Goal: Transaction & Acquisition: Book appointment/travel/reservation

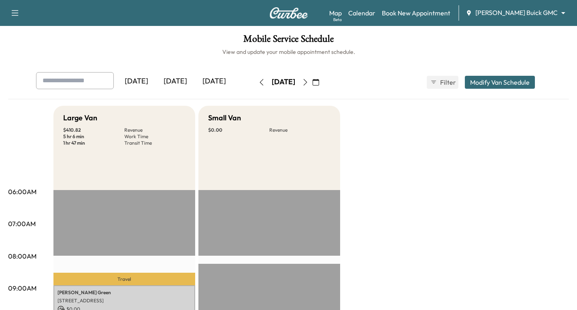
scroll to position [121, 0]
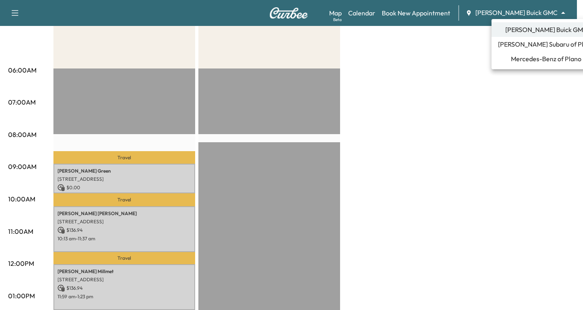
click at [564, 12] on body "Support Log Out Map Beta Calendar Book New Appointment [PERSON_NAME] Buick GMC …" at bounding box center [291, 34] width 583 height 310
click at [535, 43] on span "[PERSON_NAME] Subaru of Plano" at bounding box center [546, 44] width 96 height 10
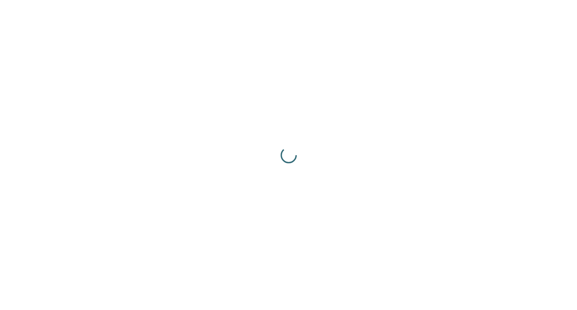
scroll to position [0, 0]
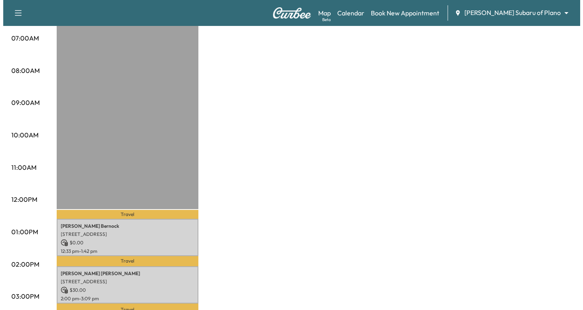
scroll to position [202, 0]
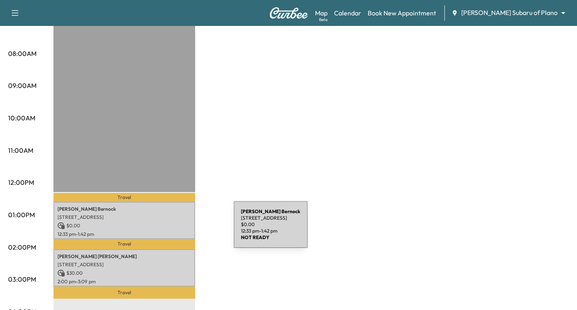
drag, startPoint x: 173, startPoint y: 229, endPoint x: 216, endPoint y: 236, distance: 43.5
click at [216, 236] on div "Subaru on the Go * Scheduled hours have been modified for this day $ 30.00 Reve…" at bounding box center [311, 206] width 516 height 607
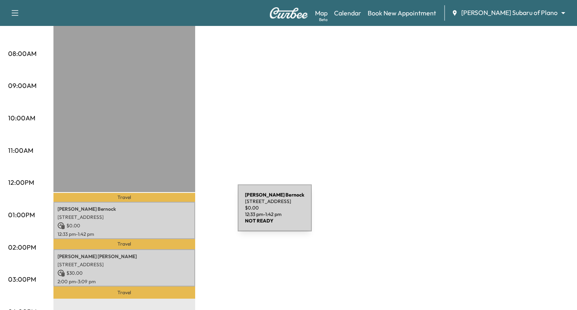
click at [177, 214] on p "[STREET_ADDRESS]" at bounding box center [125, 217] width 134 height 6
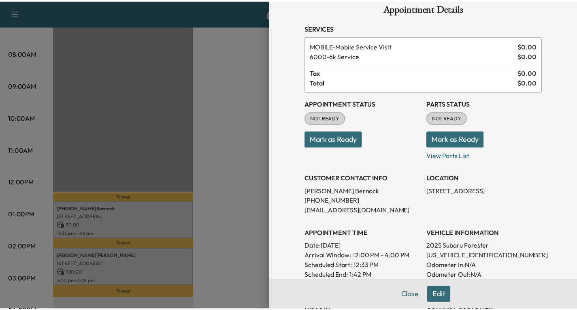
scroll to position [0, 0]
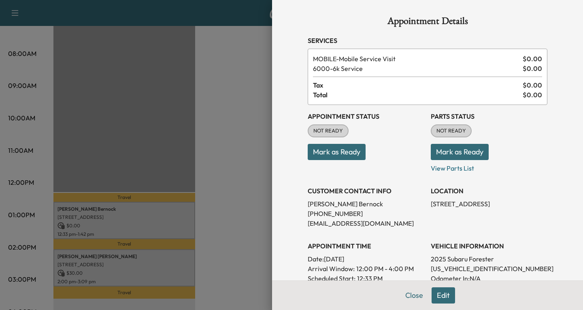
click at [218, 143] on div at bounding box center [291, 155] width 583 height 310
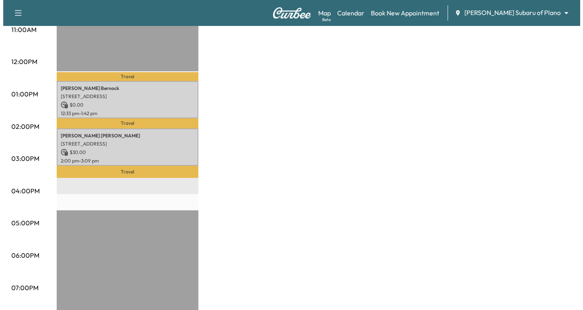
scroll to position [324, 0]
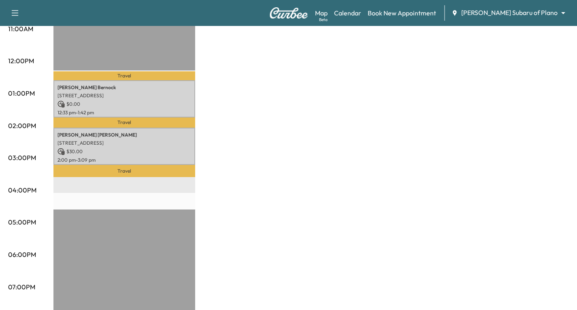
drag, startPoint x: 191, startPoint y: 144, endPoint x: 342, endPoint y: 135, distance: 150.9
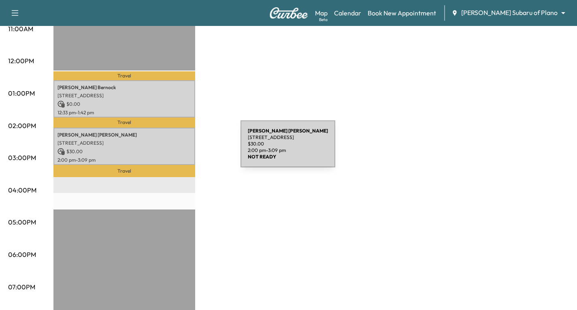
click at [180, 149] on p "$ 30.00" at bounding box center [125, 151] width 134 height 7
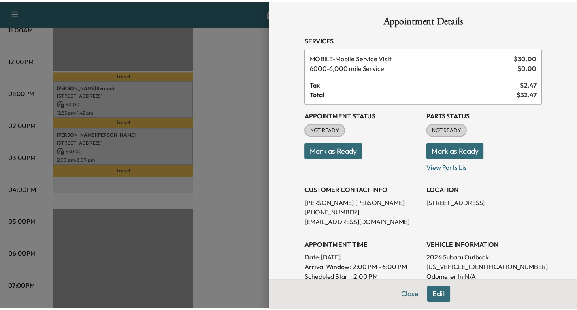
scroll to position [0, 0]
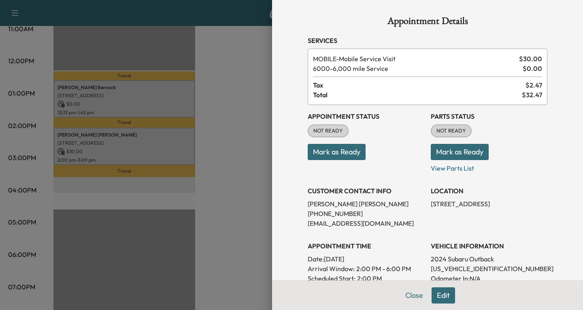
click at [229, 114] on div at bounding box center [291, 155] width 583 height 310
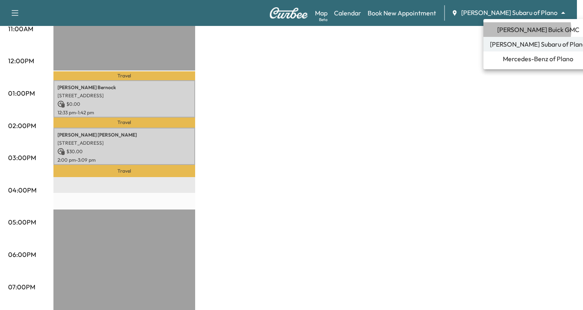
click at [514, 30] on span "[PERSON_NAME] Buick GMC" at bounding box center [538, 30] width 82 height 10
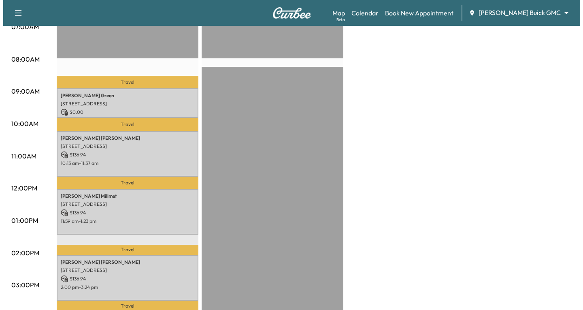
scroll to position [202, 0]
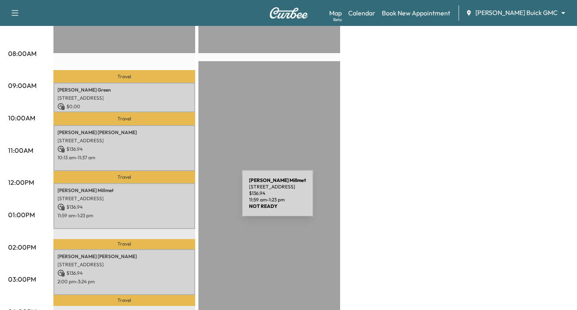
drag, startPoint x: 181, startPoint y: 198, endPoint x: 187, endPoint y: 220, distance: 23.2
click at [187, 220] on div "[PERSON_NAME] [STREET_ADDRESS] $ 136.94 11:59 am - 1:23 pm" at bounding box center [124, 206] width 142 height 46
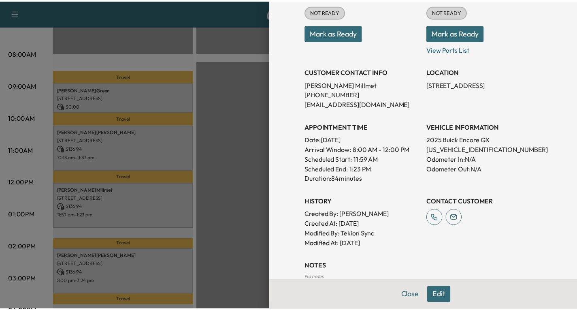
scroll to position [0, 0]
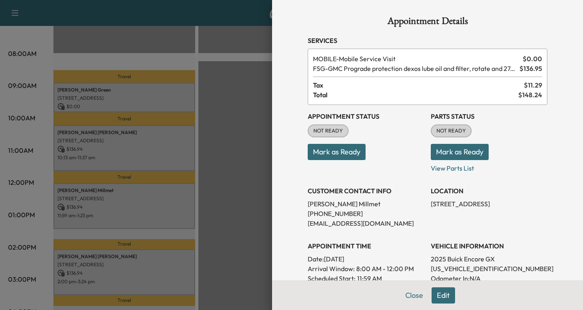
click at [246, 85] on div at bounding box center [291, 155] width 583 height 310
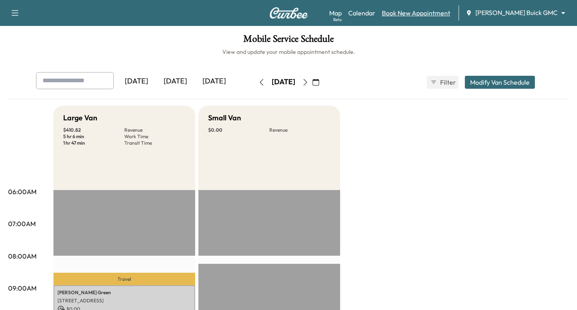
click at [450, 13] on link "Book New Appointment" at bounding box center [416, 13] width 68 height 10
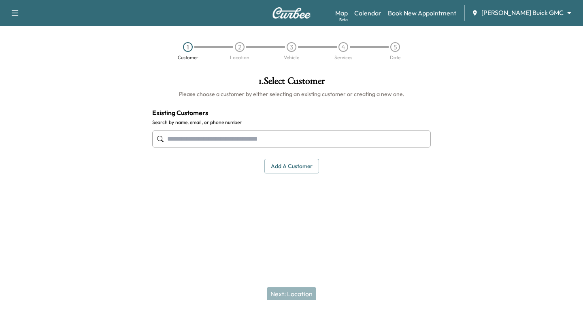
click at [170, 136] on input "text" at bounding box center [291, 138] width 279 height 17
click at [180, 136] on input "text" at bounding box center [291, 138] width 279 height 17
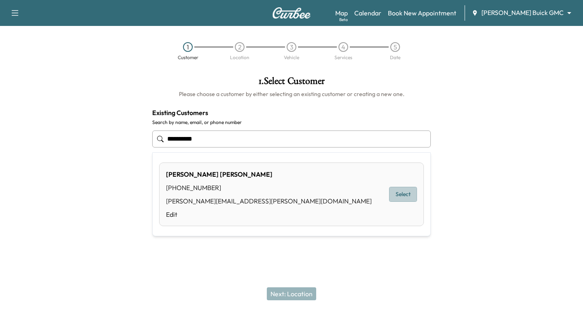
click at [398, 195] on button "Select" at bounding box center [403, 194] width 28 height 15
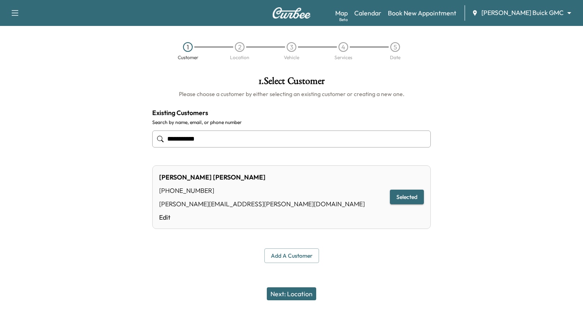
type input "**********"
click at [285, 299] on button "Next: Location" at bounding box center [291, 293] width 49 height 13
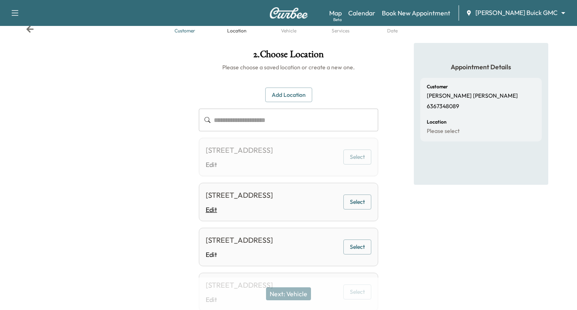
scroll to position [40, 0]
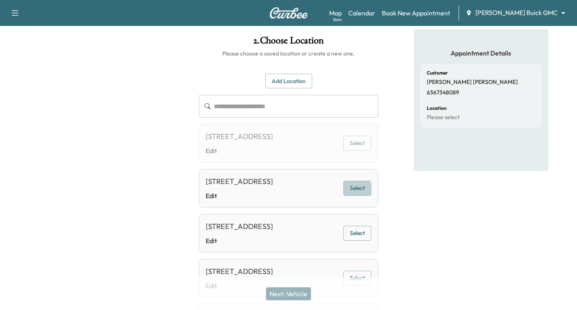
click at [358, 196] on button "Select" at bounding box center [357, 188] width 28 height 15
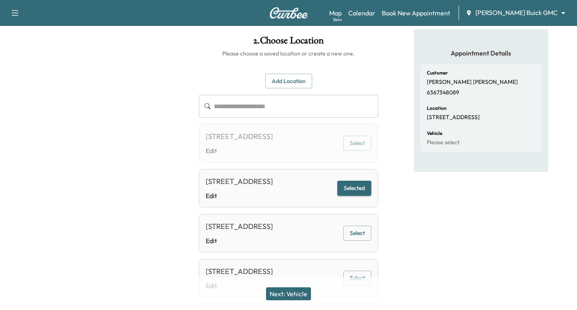
click at [278, 291] on button "Next: Vehicle" at bounding box center [288, 293] width 45 height 13
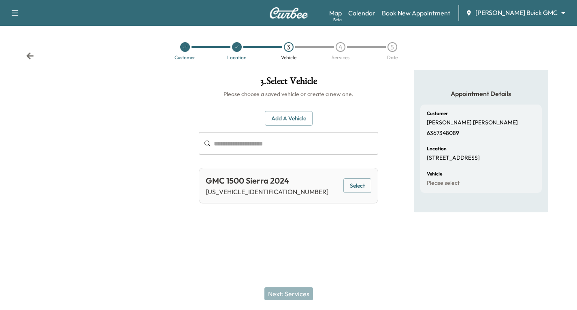
scroll to position [0, 0]
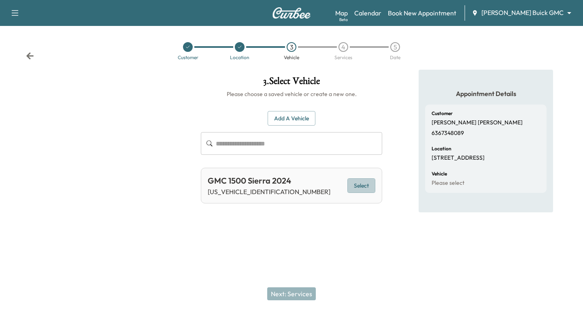
click at [368, 187] on button "Select" at bounding box center [361, 185] width 28 height 15
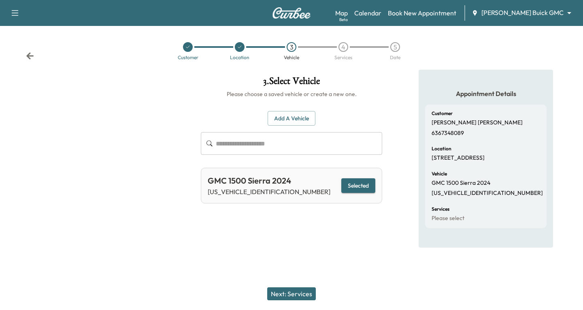
click at [280, 290] on button "Next: Services" at bounding box center [291, 293] width 49 height 13
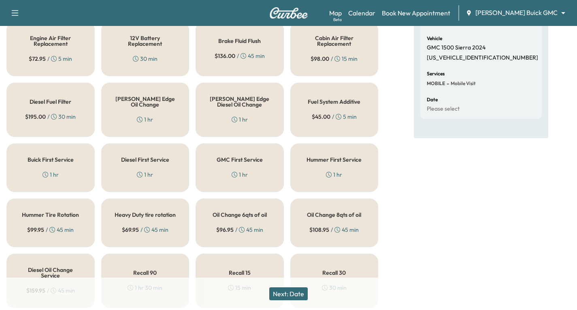
scroll to position [121, 0]
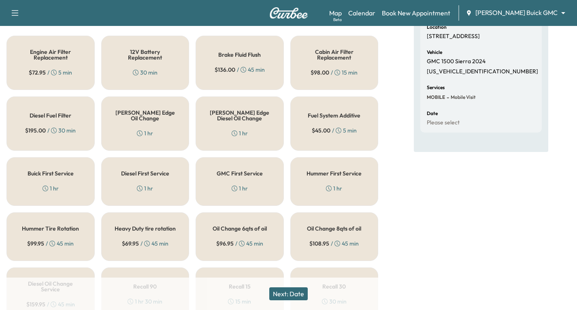
click at [133, 130] on div "[PERSON_NAME] Edge Oil Change 1 hr" at bounding box center [145, 123] width 88 height 54
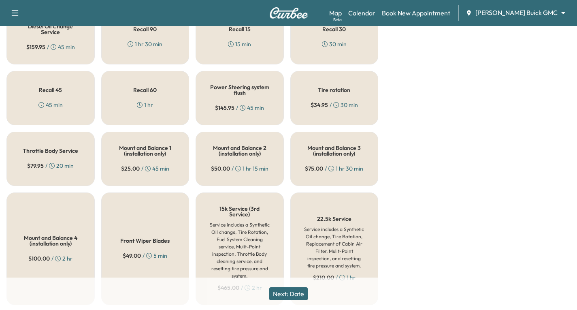
scroll to position [364, 0]
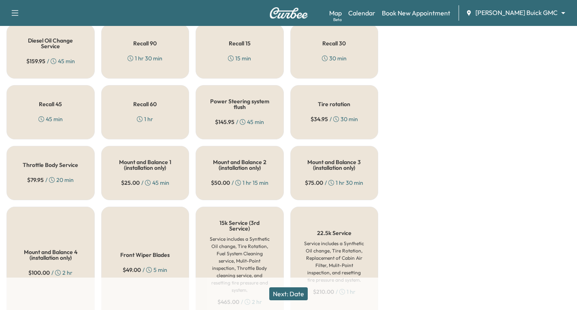
click at [349, 116] on div "Tire rotation $ 34.95 / 30 min" at bounding box center [334, 112] width 88 height 54
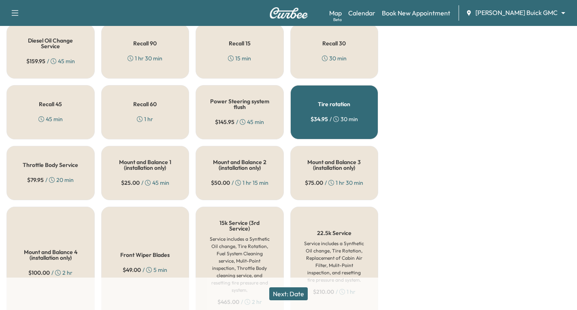
click at [285, 296] on button "Next: Date" at bounding box center [288, 293] width 38 height 13
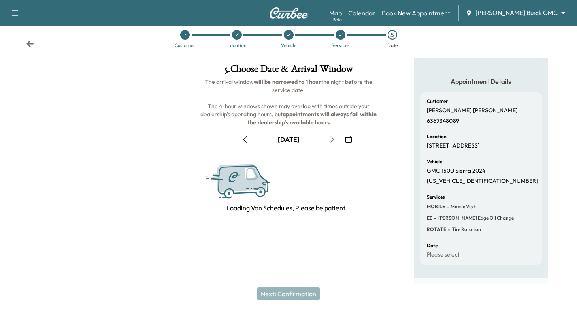
scroll to position [96, 0]
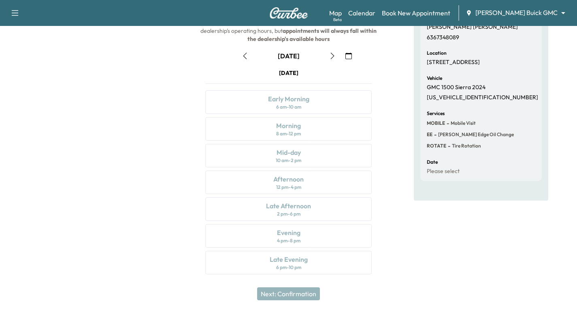
click at [330, 58] on icon "button" at bounding box center [332, 56] width 6 height 6
click at [315, 101] on div "Early Morning 6 am - 10 am" at bounding box center [288, 101] width 166 height 23
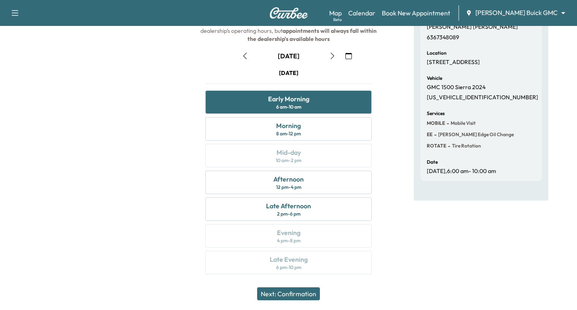
click at [304, 290] on button "Next: Confirmation" at bounding box center [288, 293] width 63 height 13
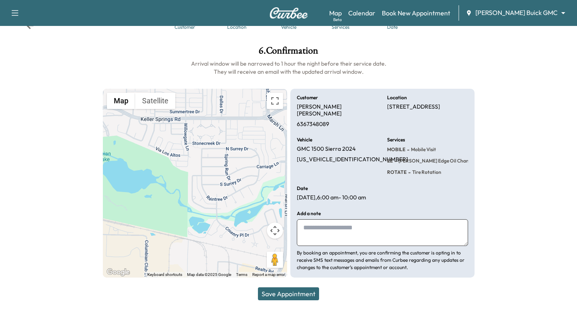
click at [291, 292] on button "Save Appointment" at bounding box center [288, 293] width 61 height 13
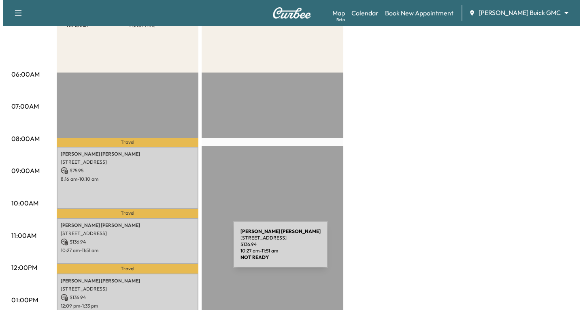
scroll to position [121, 0]
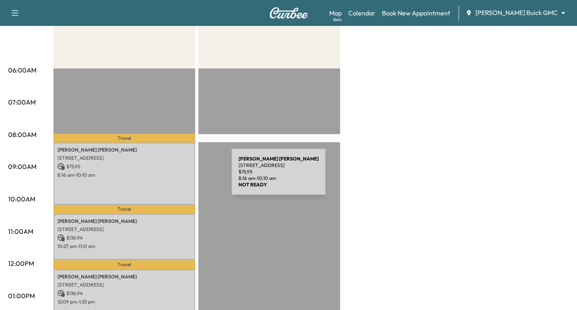
drag, startPoint x: 170, startPoint y: 177, endPoint x: 184, endPoint y: 184, distance: 15.4
click at [184, 184] on div "[PERSON_NAME] [STREET_ADDRESS] $ 75.95 8:16 am - 10:10 am" at bounding box center [124, 174] width 142 height 62
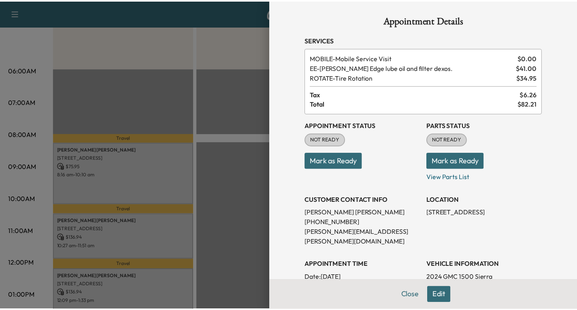
scroll to position [0, 0]
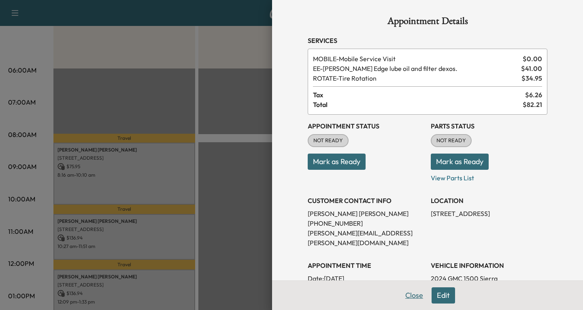
click at [407, 295] on button "Close" at bounding box center [414, 295] width 28 height 16
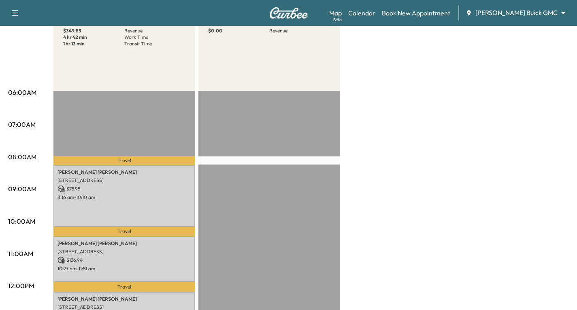
scroll to position [40, 0]
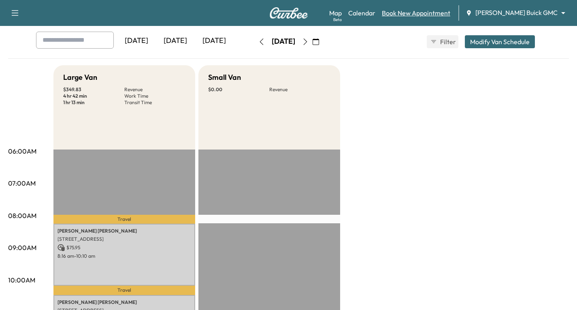
click at [416, 14] on link "Book New Appointment" at bounding box center [416, 13] width 68 height 10
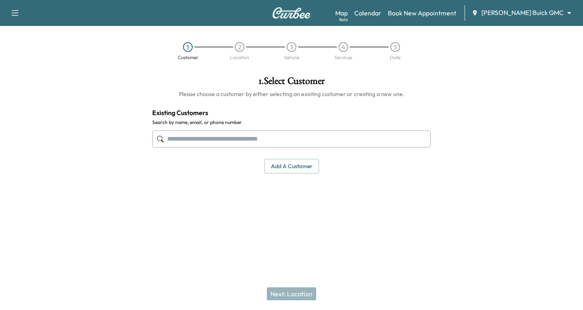
click at [186, 139] on input "text" at bounding box center [291, 138] width 279 height 17
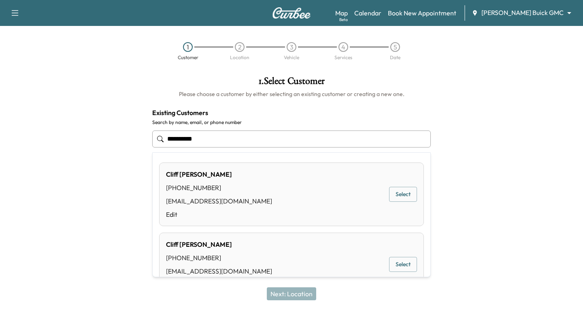
click at [397, 192] on button "Select" at bounding box center [403, 194] width 28 height 15
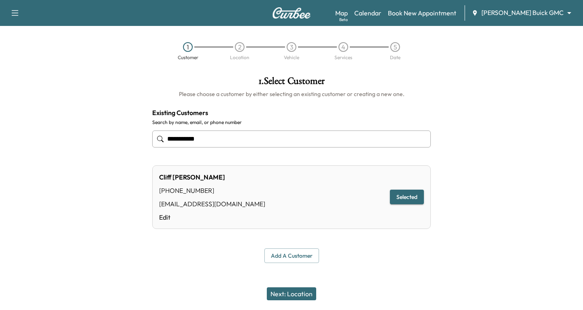
type input "**********"
click at [283, 294] on button "Next: Location" at bounding box center [291, 293] width 49 height 13
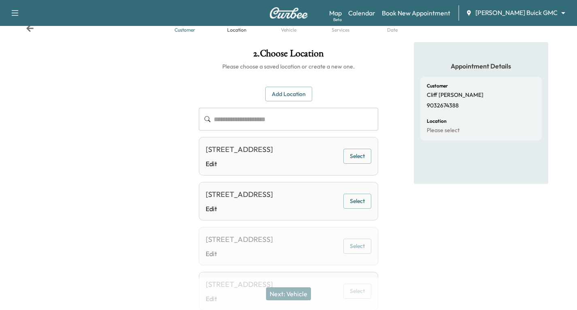
scroll to position [40, 0]
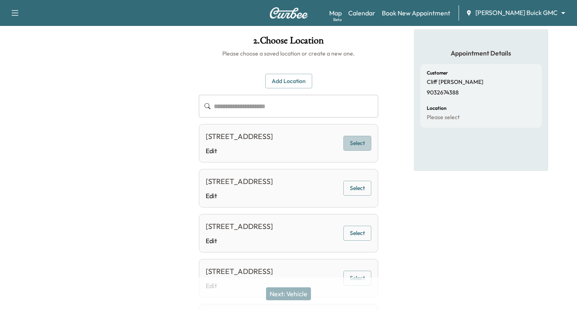
click at [356, 146] on button "Select" at bounding box center [357, 143] width 28 height 15
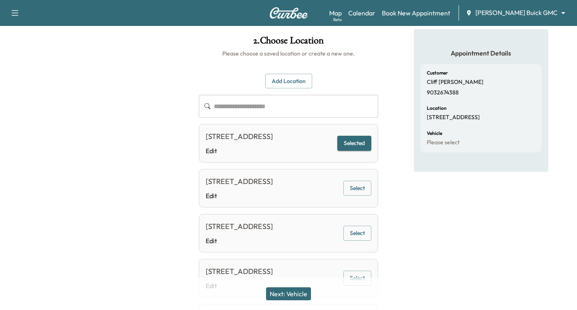
click at [282, 295] on button "Next: Vehicle" at bounding box center [288, 293] width 45 height 13
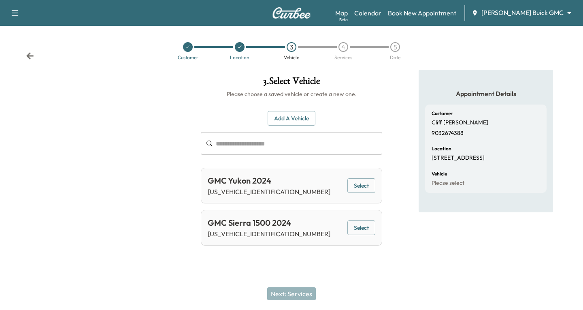
click at [362, 231] on button "Select" at bounding box center [361, 227] width 28 height 15
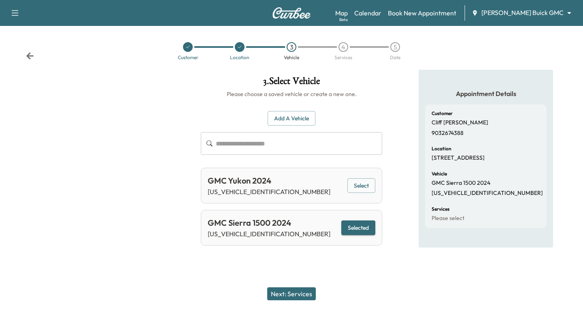
click at [299, 291] on button "Next: Services" at bounding box center [291, 293] width 49 height 13
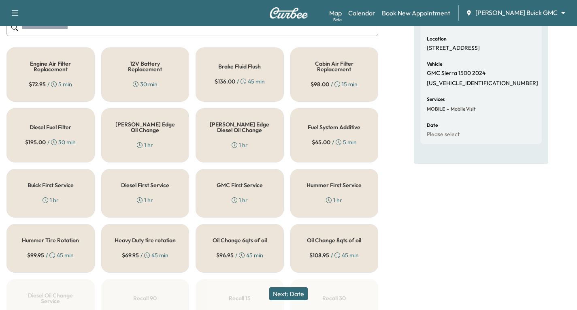
scroll to position [162, 0]
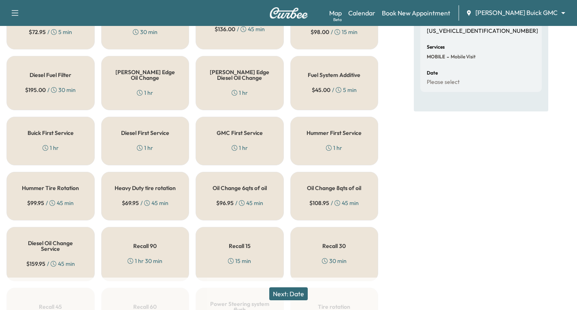
click at [340, 200] on div "Oil Change 8qts of oil $ 108.95 / 45 min" at bounding box center [334, 196] width 88 height 49
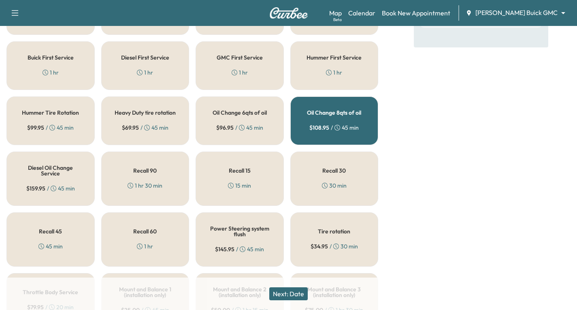
scroll to position [283, 0]
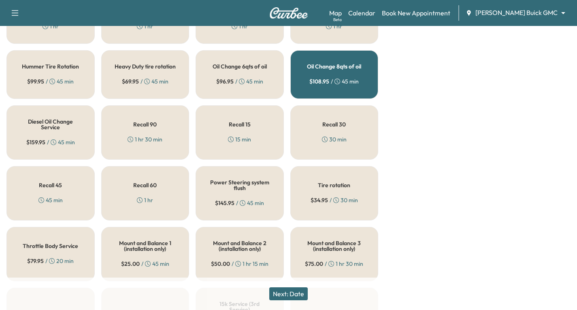
click at [338, 188] on h5 "Tire rotation" at bounding box center [334, 185] width 32 height 6
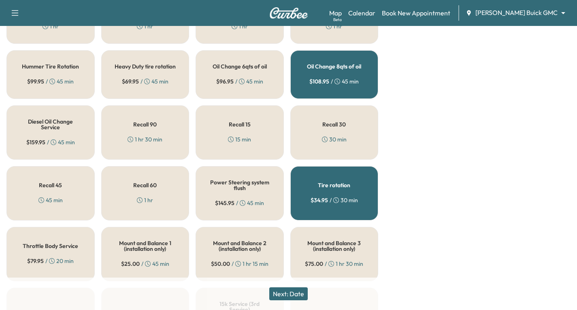
click at [289, 293] on button "Next: Date" at bounding box center [288, 293] width 38 height 13
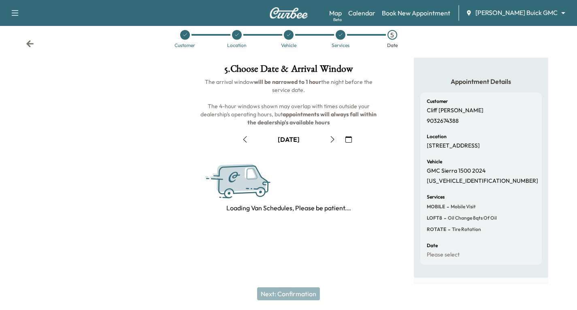
scroll to position [96, 0]
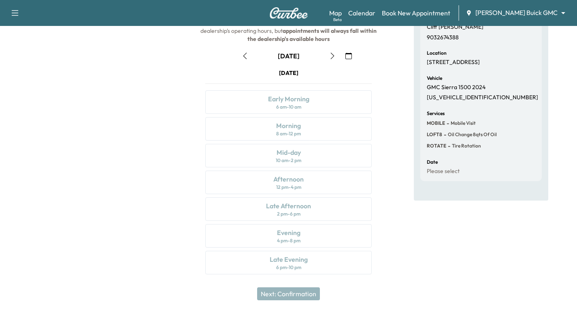
click at [332, 57] on icon "button" at bounding box center [332, 56] width 6 height 6
click at [333, 57] on icon "button" at bounding box center [332, 56] width 4 height 6
click at [310, 102] on div "Early Morning 6 am - 10 am" at bounding box center [288, 101] width 166 height 23
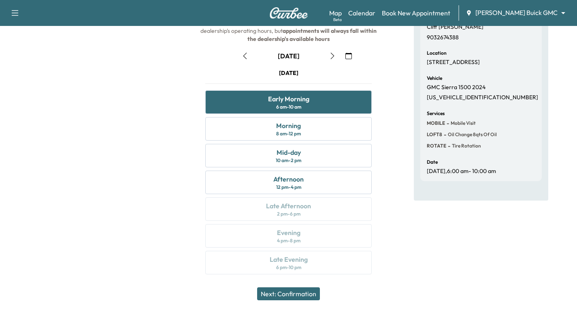
click at [311, 292] on button "Next: Confirmation" at bounding box center [288, 293] width 63 height 13
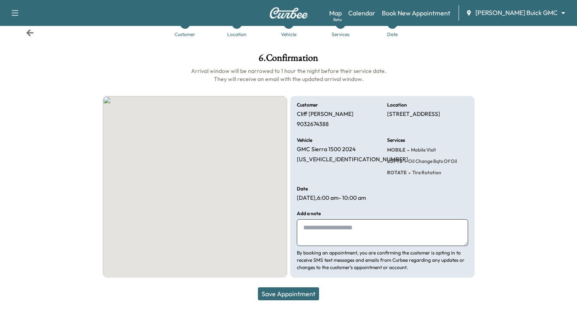
scroll to position [23, 0]
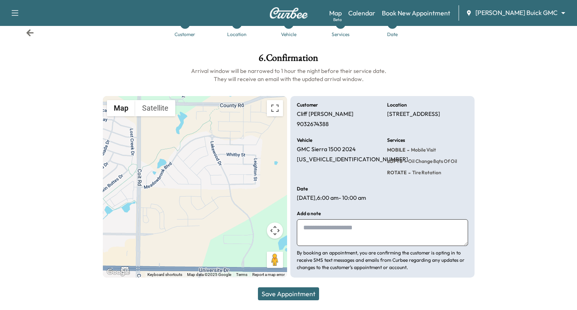
click at [297, 296] on button "Save Appointment" at bounding box center [288, 293] width 61 height 13
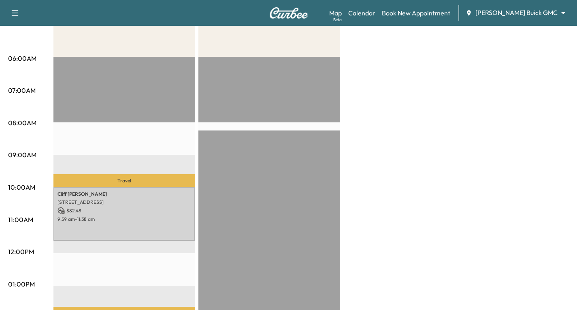
scroll to position [121, 0]
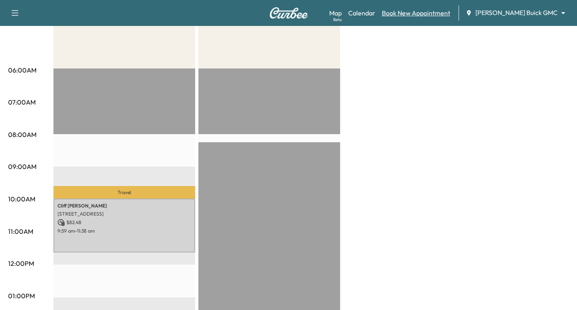
click at [447, 13] on link "Book New Appointment" at bounding box center [416, 13] width 68 height 10
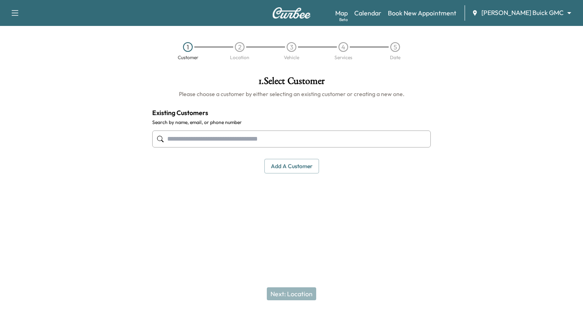
click at [168, 139] on input "text" at bounding box center [291, 138] width 279 height 17
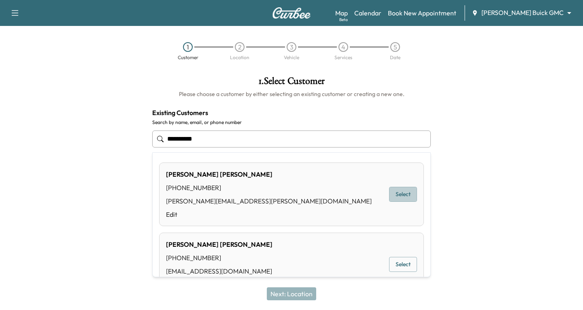
click at [397, 192] on button "Select" at bounding box center [403, 194] width 28 height 15
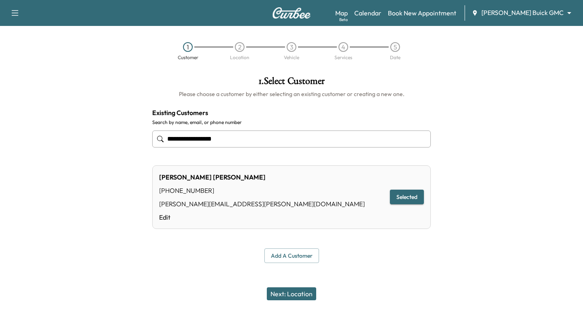
type input "**********"
click at [294, 294] on button "Next: Location" at bounding box center [291, 293] width 49 height 13
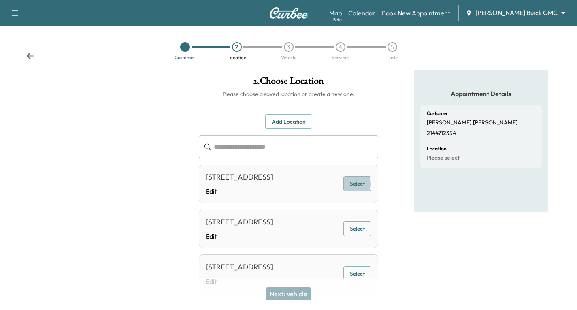
click at [355, 190] on button "Select" at bounding box center [357, 183] width 28 height 15
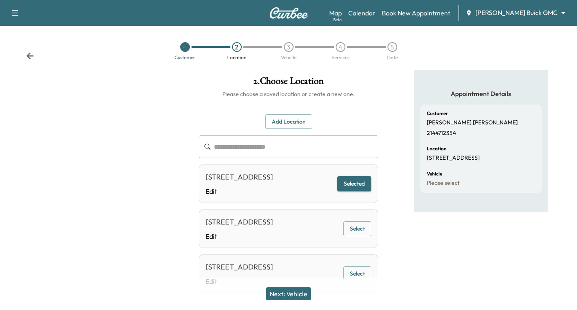
click at [301, 297] on button "Next: Vehicle" at bounding box center [288, 293] width 45 height 13
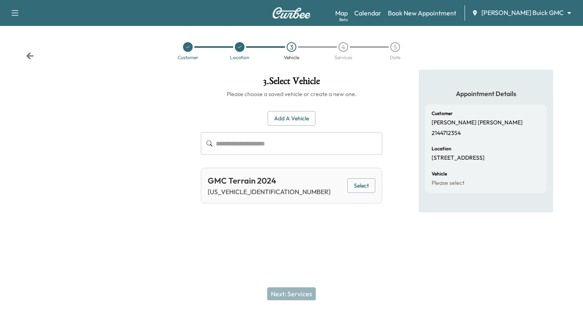
click at [364, 186] on button "Select" at bounding box center [361, 185] width 28 height 15
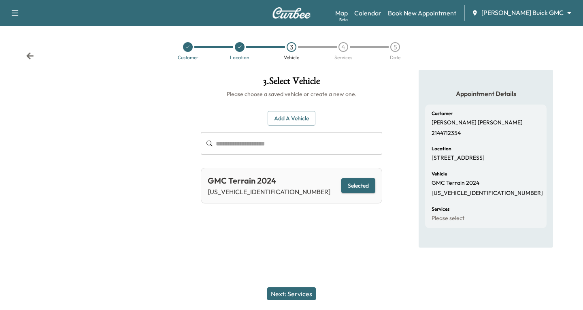
click at [290, 291] on button "Next: Services" at bounding box center [291, 293] width 49 height 13
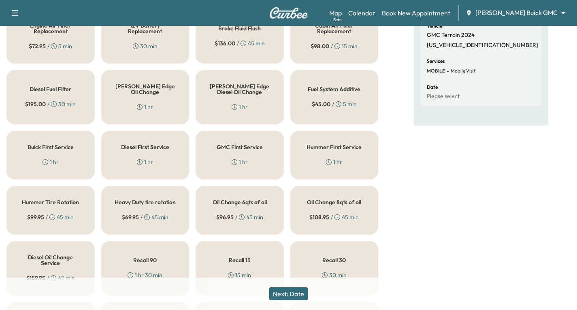
scroll to position [162, 0]
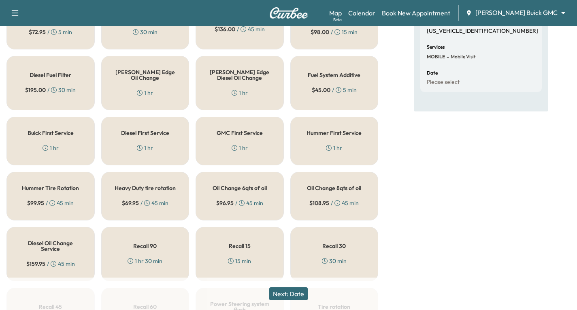
click at [239, 194] on div "Oil Change 6qts of oil $ 96.95 / 45 min" at bounding box center [240, 196] width 88 height 49
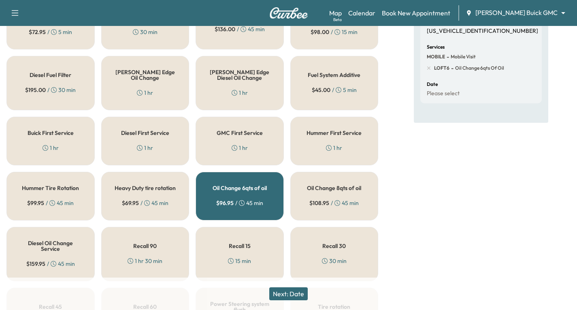
click at [291, 295] on button "Next: Date" at bounding box center [288, 293] width 38 height 13
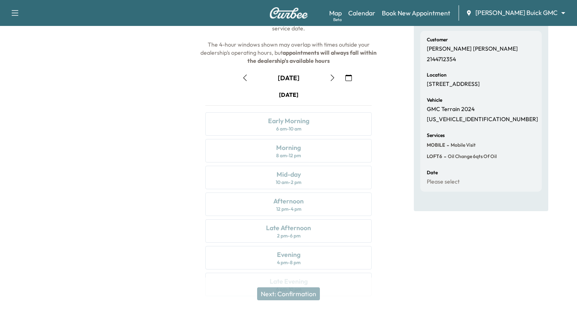
scroll to position [55, 0]
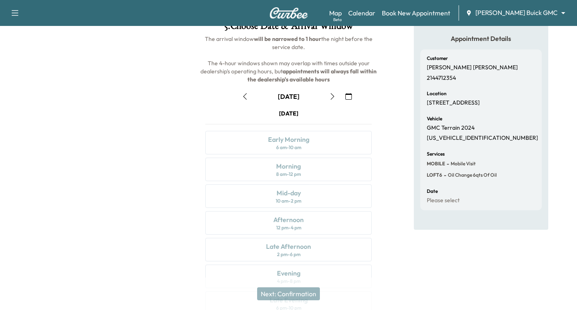
click at [330, 97] on icon "button" at bounding box center [332, 96] width 6 height 6
click at [332, 95] on icon "button" at bounding box center [332, 96] width 4 height 6
click at [243, 96] on icon "button" at bounding box center [245, 96] width 4 height 6
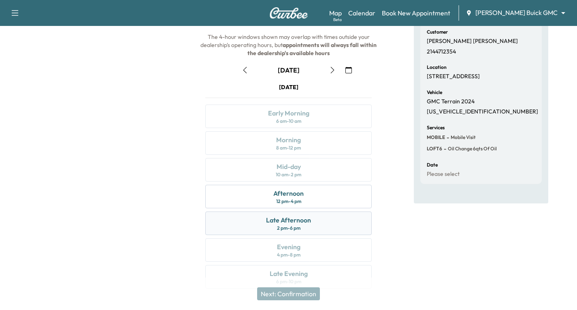
scroll to position [96, 0]
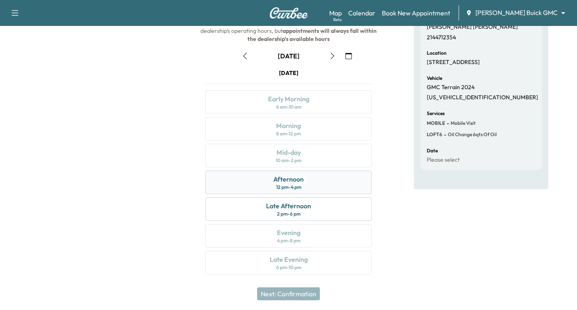
click at [315, 177] on div "Afternoon 12 pm - 4 pm" at bounding box center [288, 181] width 166 height 23
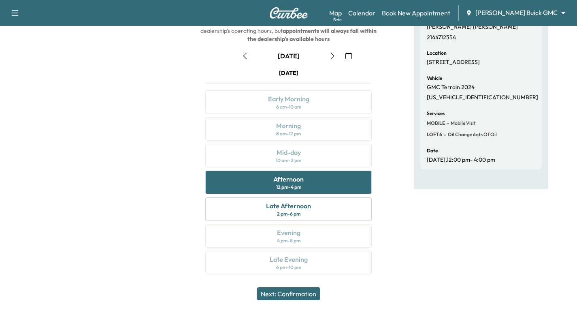
click at [303, 296] on button "Next: Confirmation" at bounding box center [288, 293] width 63 height 13
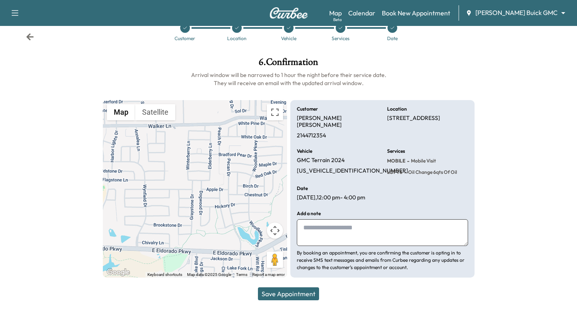
click at [29, 38] on icon at bounding box center [29, 36] width 7 height 7
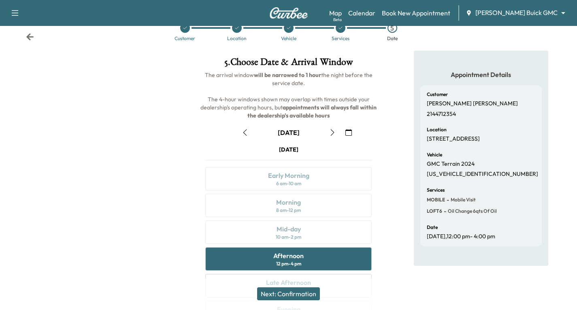
click at [330, 132] on icon "button" at bounding box center [332, 132] width 6 height 6
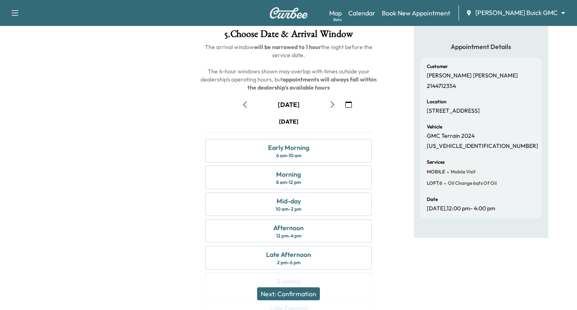
scroll to position [60, 0]
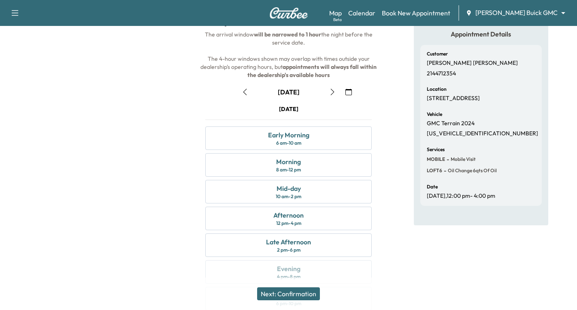
click at [332, 92] on icon "button" at bounding box center [332, 92] width 6 height 6
click at [320, 164] on div "Morning 8 am - 12 pm" at bounding box center [288, 164] width 166 height 23
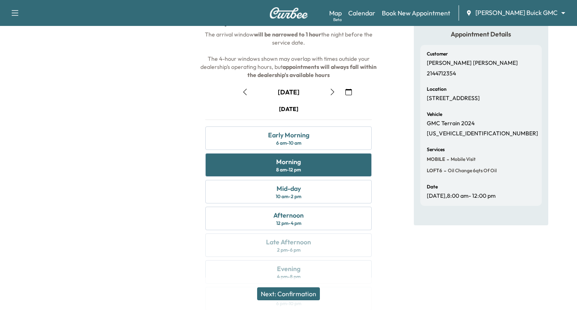
click at [293, 288] on button "Next: Confirmation" at bounding box center [288, 293] width 63 height 13
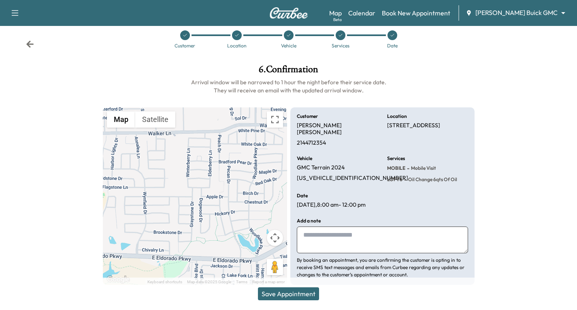
click at [300, 296] on button "Save Appointment" at bounding box center [288, 293] width 61 height 13
